Goal: Task Accomplishment & Management: Use online tool/utility

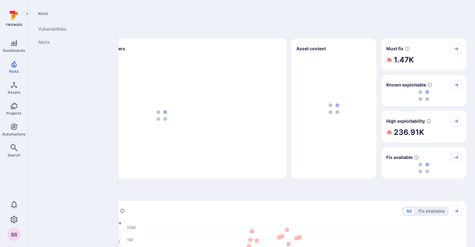
click at [11, 66] on icon "Risks" at bounding box center [13, 63] width 7 height 7
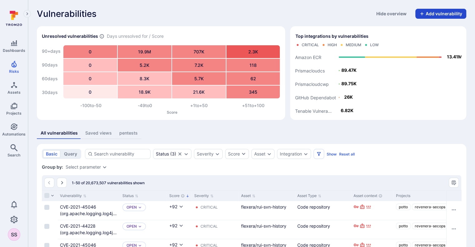
click at [440, 16] on button "Add vulnerability" at bounding box center [440, 14] width 51 height 10
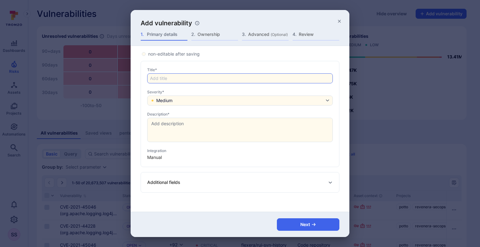
click at [190, 78] on input "Title*" at bounding box center [240, 78] width 180 height 6
paste input "Privilege escalation: A low-level user can delete views despite the option bein…"
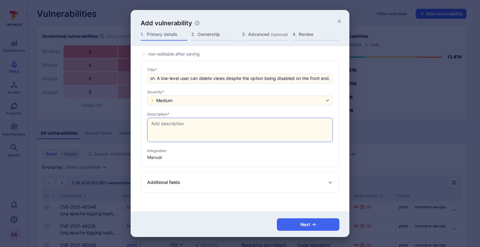
type input "162 - Privilege escalation: A low-level user can delete views despite the optio…"
click at [191, 135] on textarea at bounding box center [239, 130] width 185 height 24
paste textarea "It was observed that a low-level user can delete the views despite the option b…"
type textarea "It was observed that a low-level user can delete the views despite the option b…"
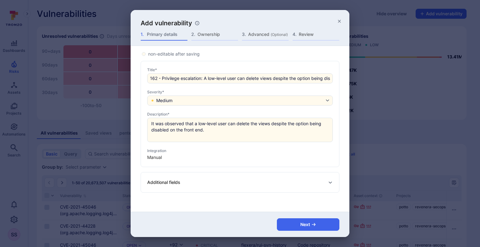
click at [215, 178] on div "Additional fields" at bounding box center [240, 182] width 186 height 10
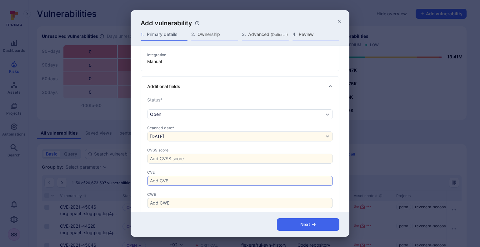
scroll to position [106, 0]
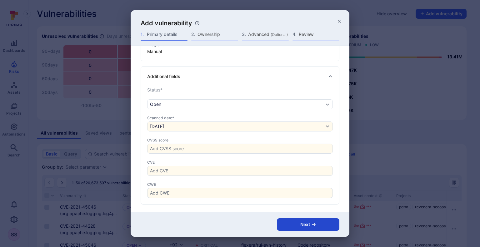
click at [291, 221] on button "Next" at bounding box center [308, 224] width 62 height 12
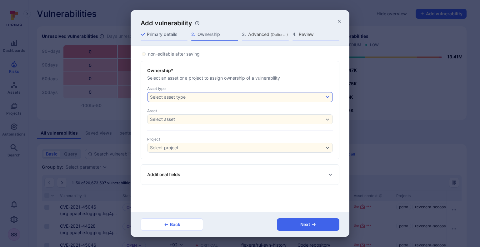
click at [214, 96] on button "Select asset type" at bounding box center [240, 97] width 186 height 10
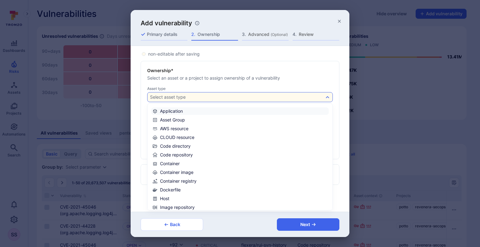
click at [236, 112] on label "Application" at bounding box center [239, 110] width 177 height 7
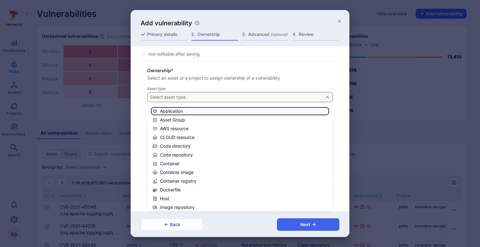
click at [327, 111] on input "Application" at bounding box center [327, 111] width 0 height 0
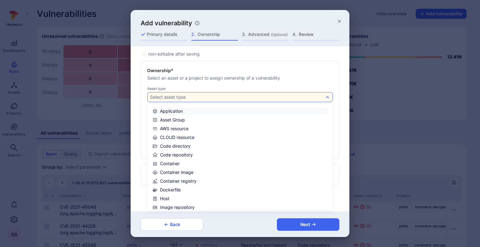
checkbox input "true"
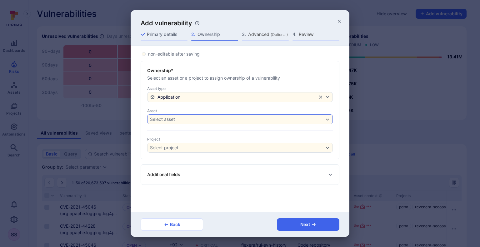
click at [202, 120] on div "Select asset" at bounding box center [237, 119] width 174 height 5
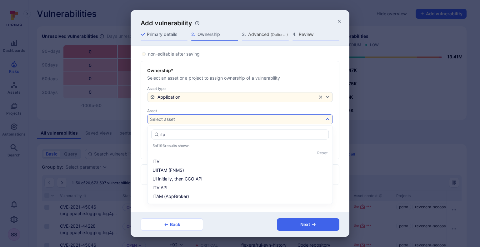
type input "itam"
click at [203, 167] on li "ITAM" at bounding box center [240, 170] width 178 height 7
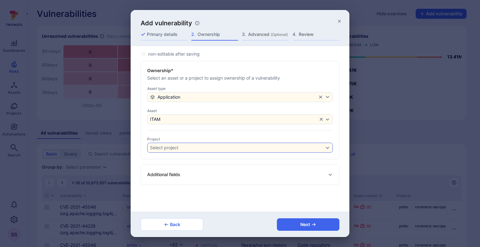
click at [183, 152] on div "Select project" at bounding box center [240, 148] width 186 height 10
type input "itam"
click at [227, 203] on div "non-editable after saving Ownership* Select an asset or a project to assign own…" at bounding box center [240, 129] width 219 height 166
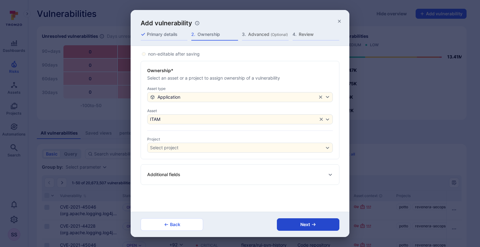
click at [292, 225] on button "Next" at bounding box center [308, 224] width 62 height 12
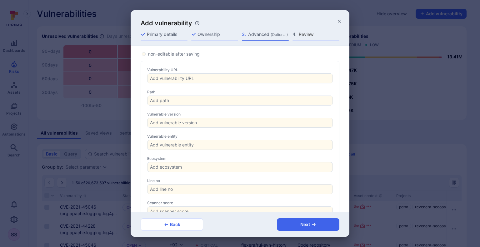
click at [201, 72] on div "Vulnerability URL" at bounding box center [240, 69] width 186 height 5
click at [201, 75] on input "Vulnerability URL" at bounding box center [240, 78] width 180 height 6
click at [204, 76] on input "Vulnerability URL" at bounding box center [240, 78] width 180 height 6
paste input "[URL][DOMAIN_NAME]"
type input "[URL][DOMAIN_NAME]"
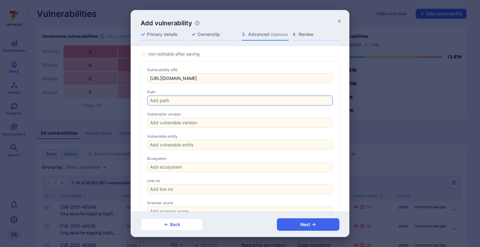
click at [210, 97] on div at bounding box center [240, 101] width 186 height 10
click at [210, 97] on input "Path" at bounding box center [240, 100] width 180 height 6
click at [212, 100] on input "Path" at bounding box center [240, 100] width 180 height 6
paste input "[URL][DOMAIN_NAME]"
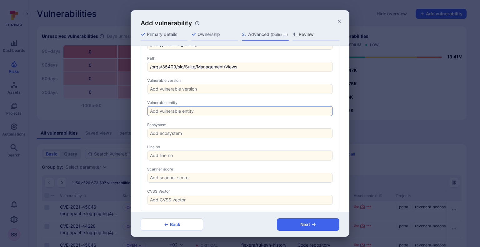
scroll to position [41, 0]
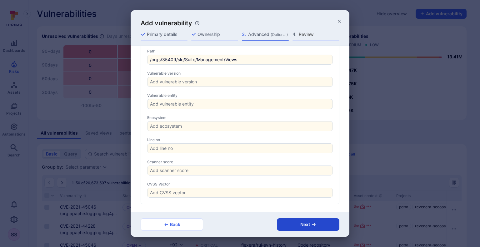
type input "/orgs/35409/slo/Suite/Management/Views"
click at [294, 225] on button "Next" at bounding box center [308, 224] width 62 height 12
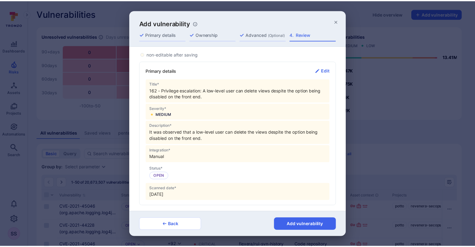
scroll to position [113, 0]
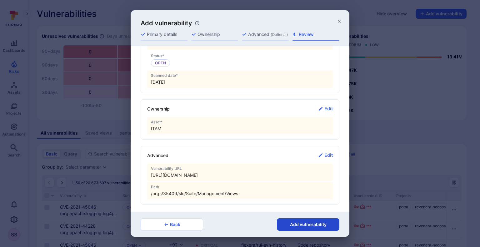
click at [289, 222] on button "Add vulnerability" at bounding box center [308, 224] width 62 height 12
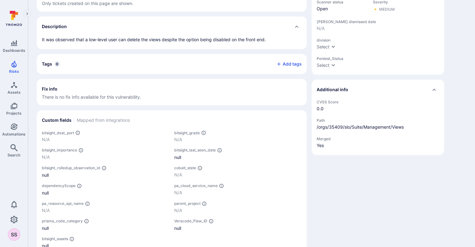
scroll to position [179, 0]
click at [295, 62] on button "Add tags" at bounding box center [286, 64] width 30 height 10
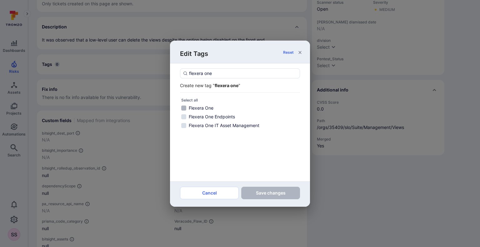
type input "flexera one"
click at [219, 108] on label "Flexera One" at bounding box center [240, 107] width 120 height 7
click at [186, 108] on input "Flexera One" at bounding box center [183, 108] width 5 height 5
checkbox input "true"
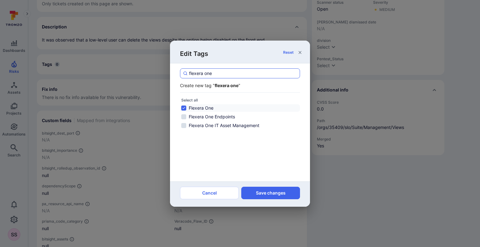
click at [233, 73] on input "flexera one" at bounding box center [243, 73] width 108 height 6
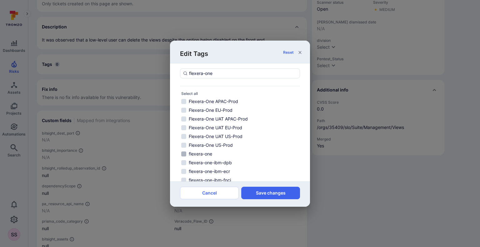
type input "flexera-one"
click at [184, 155] on input "flexera-one" at bounding box center [183, 154] width 5 height 5
checkbox input "true"
click at [243, 75] on input "flexera-one" at bounding box center [243, 73] width 108 height 6
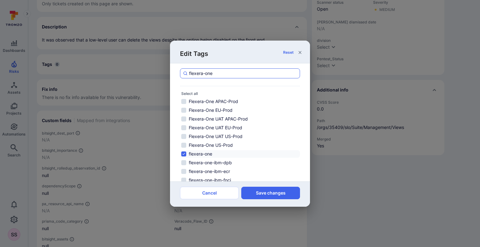
click at [243, 75] on input "flexera-one" at bounding box center [243, 73] width 108 height 6
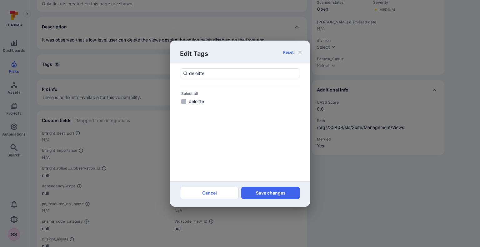
type input "deloitte"
click at [189, 100] on span "deloitte" at bounding box center [196, 101] width 15 height 6
click at [186, 100] on input "deloitte" at bounding box center [183, 101] width 5 height 5
checkbox input "true"
click at [268, 197] on button "Save changes" at bounding box center [270, 193] width 59 height 12
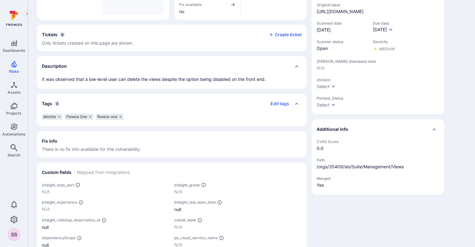
scroll to position [0, 0]
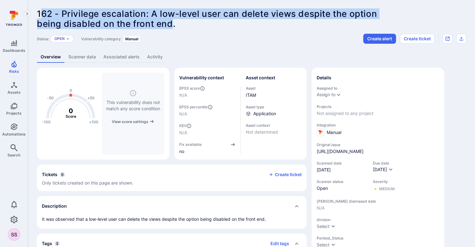
drag, startPoint x: 39, startPoint y: 13, endPoint x: 172, endPoint y: 26, distance: 133.1
click at [172, 26] on span "162 - Privilege escalation: A low-level user can delete views despite the optio…" at bounding box center [207, 18] width 340 height 21
click at [172, 26] on span "being disabled on the front end." at bounding box center [106, 23] width 139 height 11
drag, startPoint x: 172, startPoint y: 26, endPoint x: 42, endPoint y: 12, distance: 130.1
click at [42, 12] on span "162 - Privilege escalation: A low-level user can delete views despite the optio…" at bounding box center [207, 18] width 340 height 21
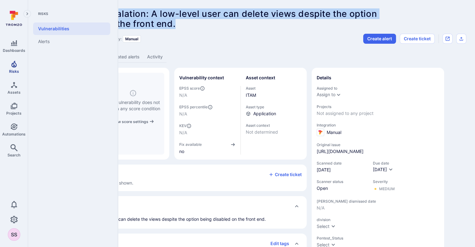
click at [3, 66] on link "Risks" at bounding box center [14, 67] width 28 height 18
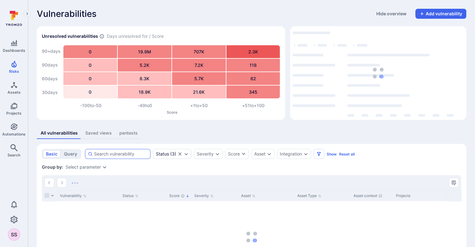
click at [106, 157] on div at bounding box center [118, 154] width 66 height 10
click at [106, 157] on input at bounding box center [121, 154] width 54 height 6
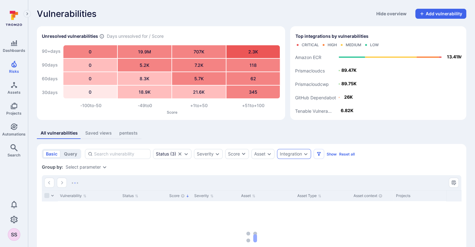
click at [292, 152] on div "Integration" at bounding box center [291, 154] width 22 height 5
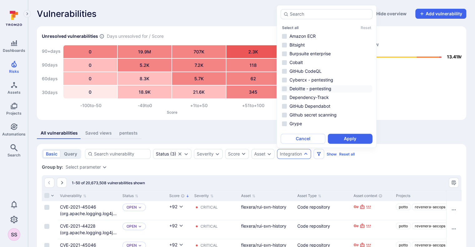
click at [299, 86] on li "Deloitte - pentesting" at bounding box center [327, 88] width 92 height 7
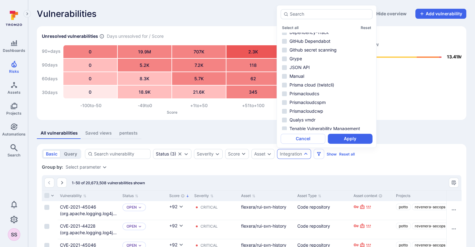
scroll to position [66, 0]
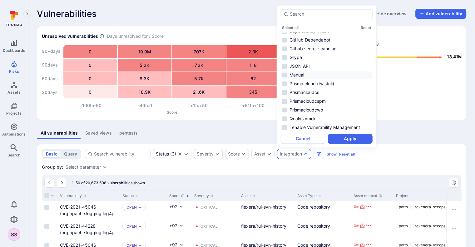
click at [284, 73] on li "Manual" at bounding box center [327, 74] width 92 height 7
click at [345, 139] on button "Apply" at bounding box center [350, 139] width 45 height 10
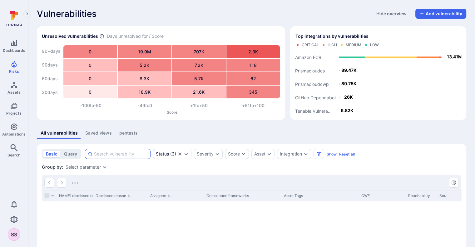
click at [105, 152] on input at bounding box center [121, 154] width 54 height 6
paste input "162 - Privilege escalation: A low-level user can delete views despite the optio…"
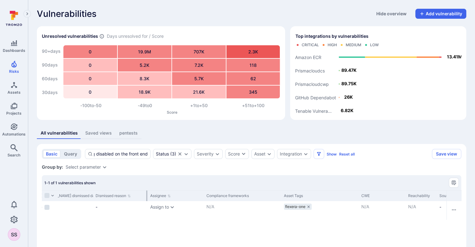
scroll to position [0, 174]
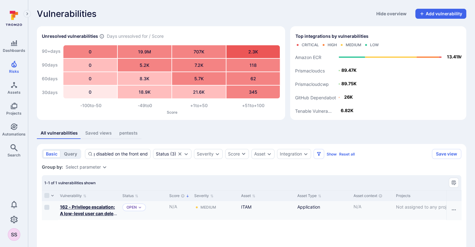
type input "162 - Privilege escalation: A low-level user can delete views despite the optio…"
click at [92, 211] on b "162 - Privilege escalation: A low-level user can delete views despite the optio…" at bounding box center [88, 220] width 57 height 32
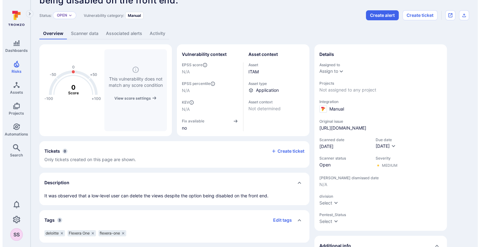
scroll to position [1, 0]
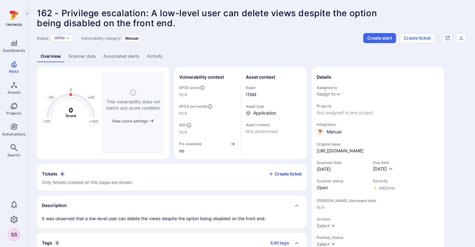
click at [277, 171] on button "Create ticket" at bounding box center [285, 174] width 33 height 6
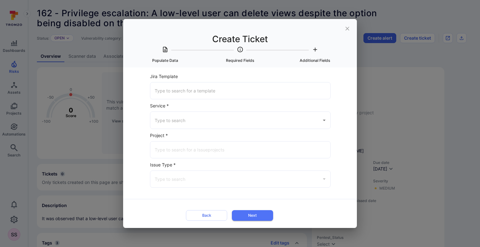
click at [220, 89] on input "Jira Template" at bounding box center [240, 90] width 174 height 11
click at [349, 91] on div "Select Item to populate data from None 162 - Privilege escalation: A low-level …" at bounding box center [240, 147] width 234 height 161
click at [262, 121] on input "Service *" at bounding box center [235, 120] width 165 height 11
click at [261, 136] on li "Jira" at bounding box center [240, 134] width 180 height 10
type input "Jira"
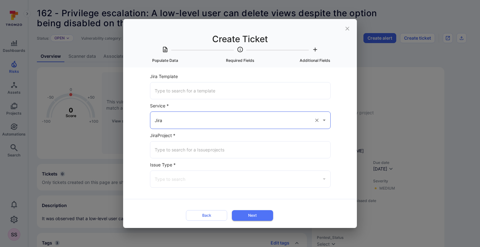
click at [228, 144] on input "Jira Project *" at bounding box center [240, 149] width 174 height 11
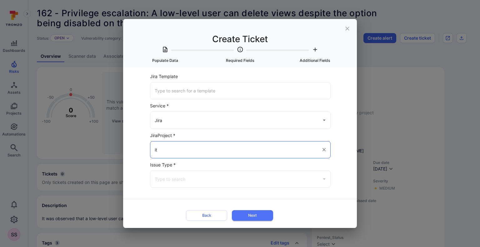
type input "i"
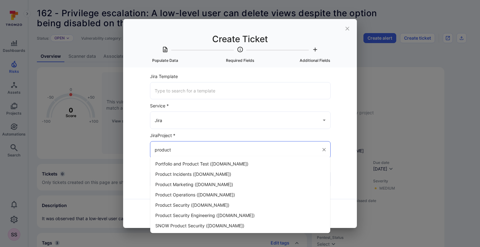
click at [212, 214] on span "Product Security Engineering (flexera.atlassian.net)" at bounding box center [204, 215] width 99 height 7
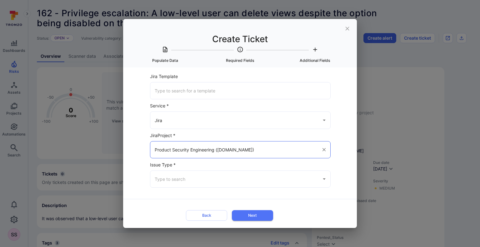
type input "Product Security Engineering (flexera.atlassian.net)"
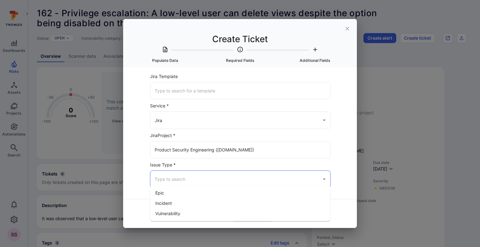
click at [186, 180] on input "Issue Type *" at bounding box center [235, 179] width 165 height 11
click at [187, 216] on li "Vulnerability" at bounding box center [240, 213] width 180 height 10
type input "Vulnerability"
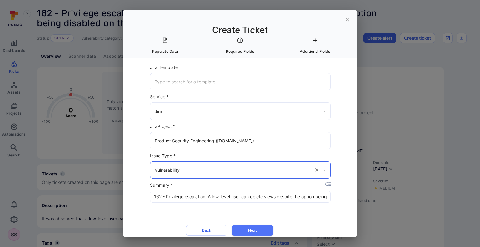
scroll to position [10, 0]
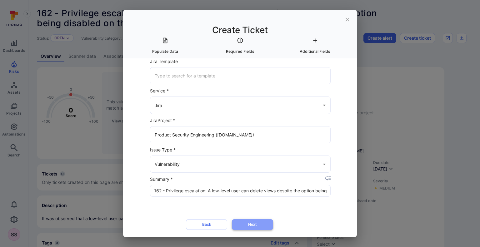
click at [250, 219] on button "Next" at bounding box center [252, 224] width 41 height 10
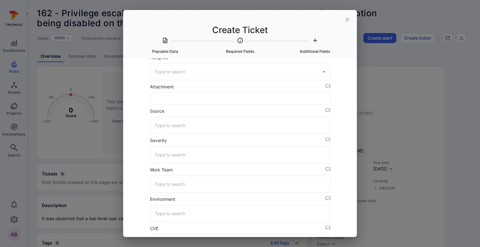
scroll to position [0, 0]
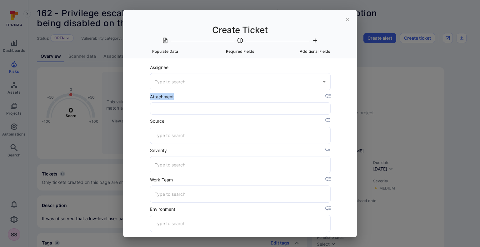
drag, startPoint x: 244, startPoint y: 127, endPoint x: 149, endPoint y: 100, distance: 99.1
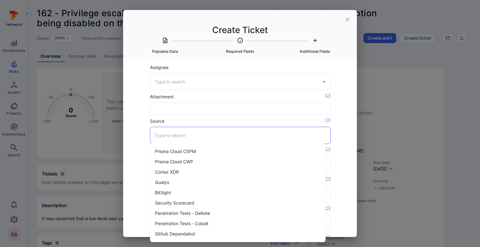
click at [201, 132] on input "Source" at bounding box center [240, 135] width 174 height 11
click at [196, 202] on li "Penetration Tests - Delloite" at bounding box center [238, 202] width 176 height 10
type input "Penetration Tests - Delloite"
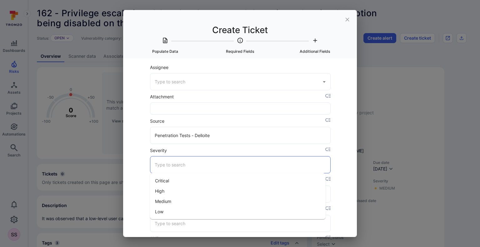
click at [199, 167] on input "Severity" at bounding box center [240, 164] width 174 height 11
click at [200, 198] on li "Medium" at bounding box center [238, 201] width 176 height 10
type input "Medium"
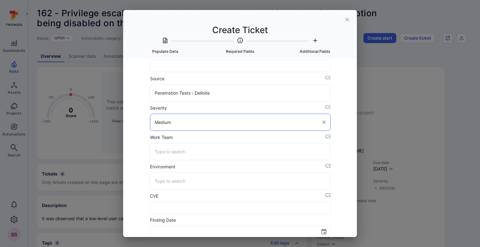
scroll to position [43, 0]
click at [203, 179] on input "Environment" at bounding box center [240, 180] width 174 height 11
click at [202, 225] on li "Production" at bounding box center [238, 226] width 176 height 10
type input "Production"
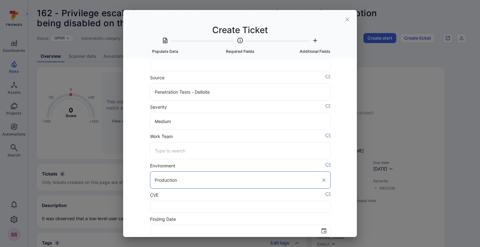
scroll to position [141, 0]
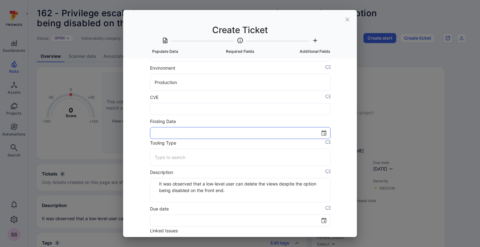
click at [199, 133] on input "Finding Date" at bounding box center [232, 132] width 165 height 11
click at [321, 130] on icon "Choose date" at bounding box center [323, 133] width 5 height 6
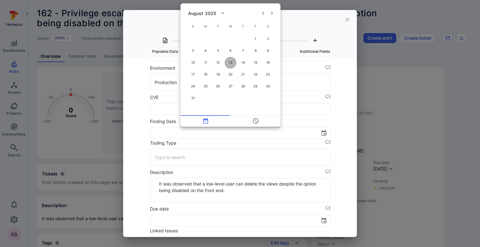
click at [232, 60] on button "13" at bounding box center [230, 62] width 11 height 11
type input "08/13/2025 06:45 pm"
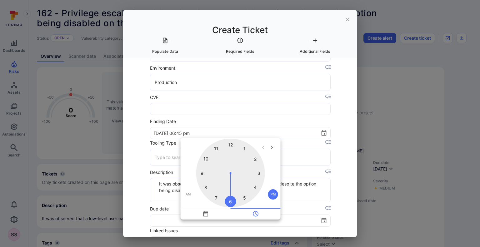
click at [230, 201] on div at bounding box center [230, 173] width 69 height 69
click at [201, 173] on div at bounding box center [230, 173] width 69 height 69
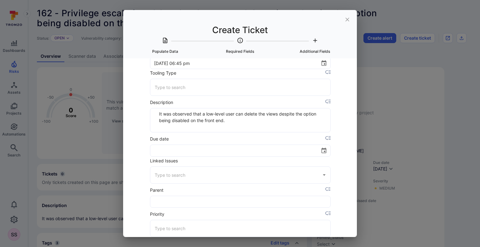
scroll to position [212, 0]
click at [318, 148] on button "Choose date" at bounding box center [324, 150] width 12 height 12
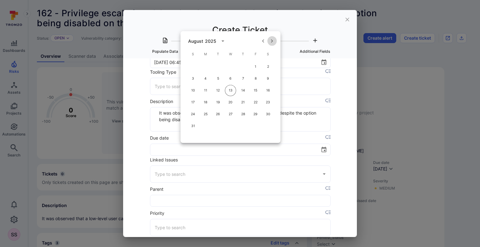
click at [270, 42] on icon "Next month" at bounding box center [272, 40] width 7 height 7
click at [266, 97] on button "27" at bounding box center [267, 102] width 11 height 11
type input "09/27/2025"
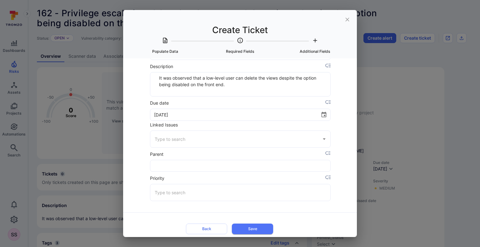
scroll to position [254, 0]
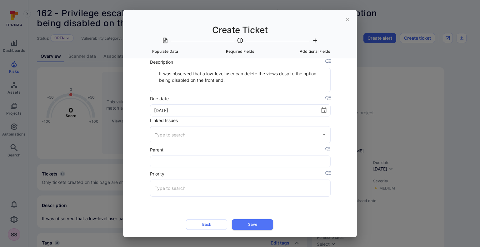
click at [218, 180] on div "​" at bounding box center [240, 188] width 181 height 17
click at [174, 208] on div "Back Save" at bounding box center [239, 220] width 201 height 24
click at [246, 219] on button "Save" at bounding box center [252, 224] width 41 height 10
type input "3"
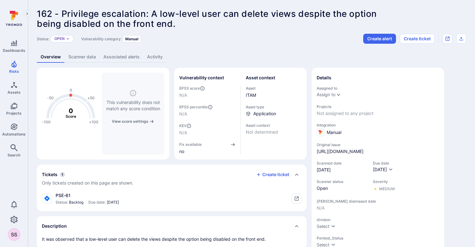
scroll to position [1, 0]
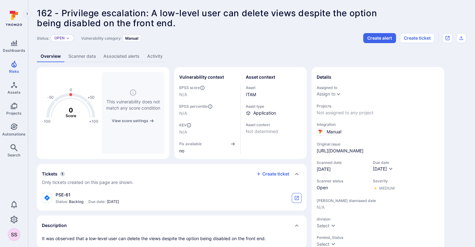
click at [297, 197] on icon "tickets card" at bounding box center [297, 198] width 4 height 4
